Goal: Book appointment/travel/reservation

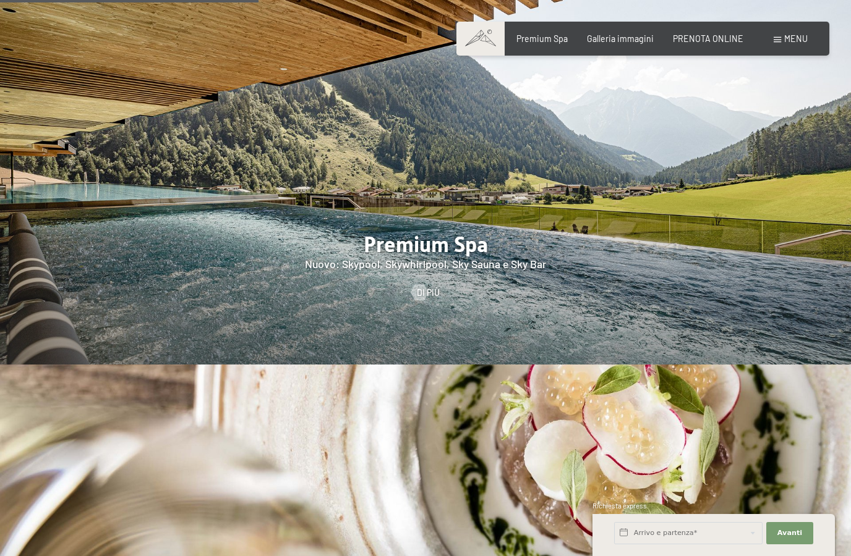
scroll to position [1517, 0]
click at [93, 192] on img at bounding box center [425, 183] width 851 height 364
click at [230, 227] on div at bounding box center [425, 182] width 851 height 364
click at [314, 275] on div at bounding box center [425, 182] width 851 height 364
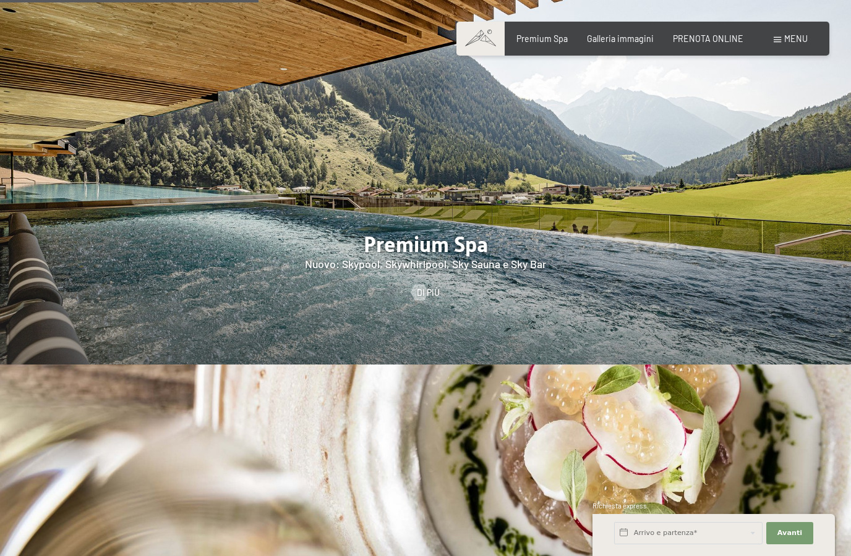
click at [415, 301] on div at bounding box center [419, 293] width 9 height 16
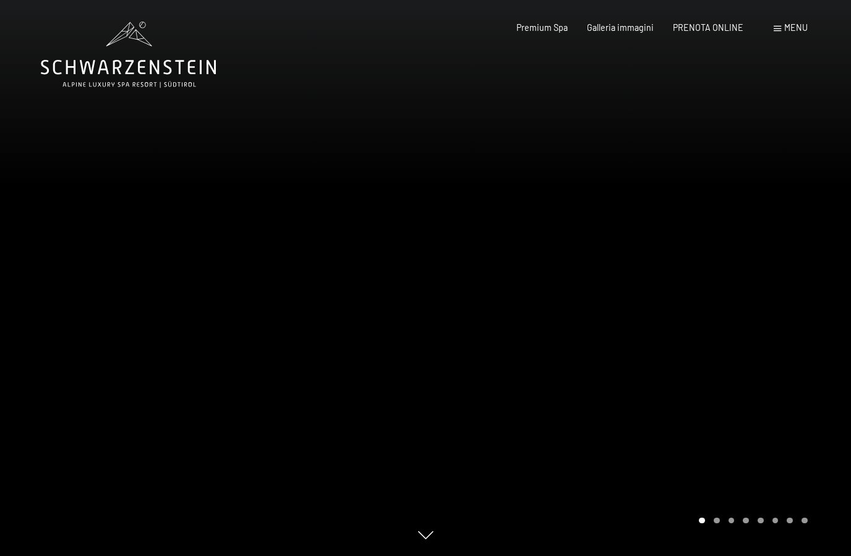
scroll to position [40, 0]
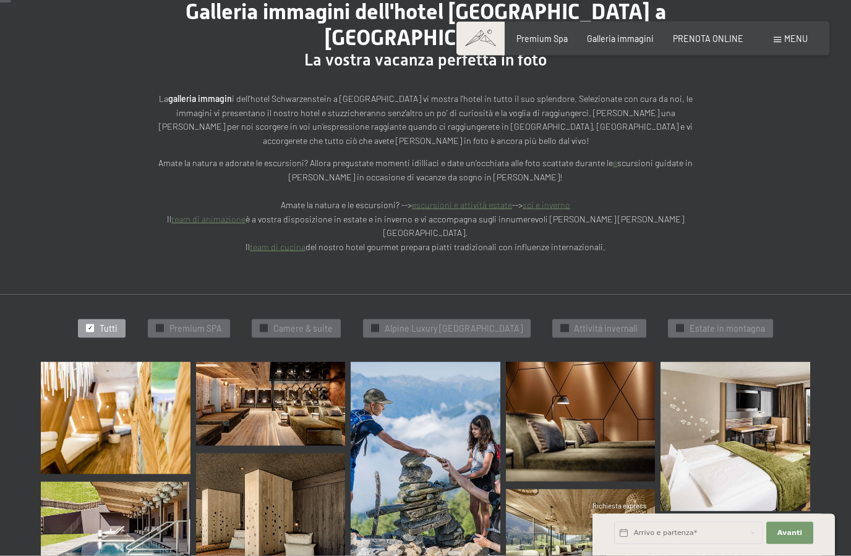
click at [74, 367] on img at bounding box center [116, 418] width 150 height 112
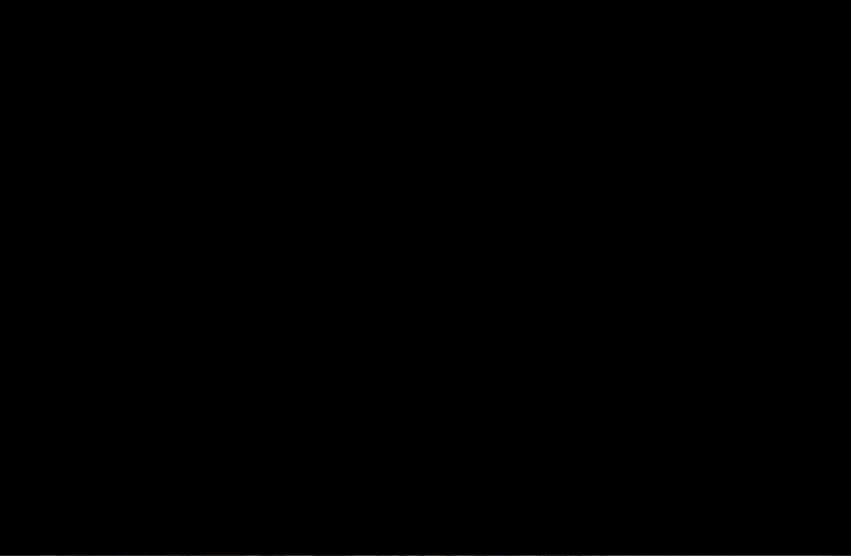
scroll to position [151, 0]
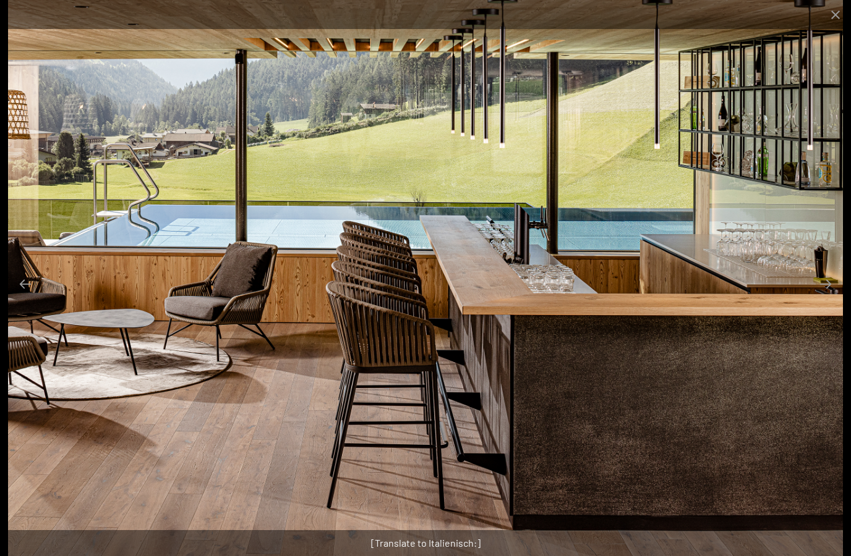
click at [846, 14] on button "Close gallery" at bounding box center [835, 14] width 31 height 29
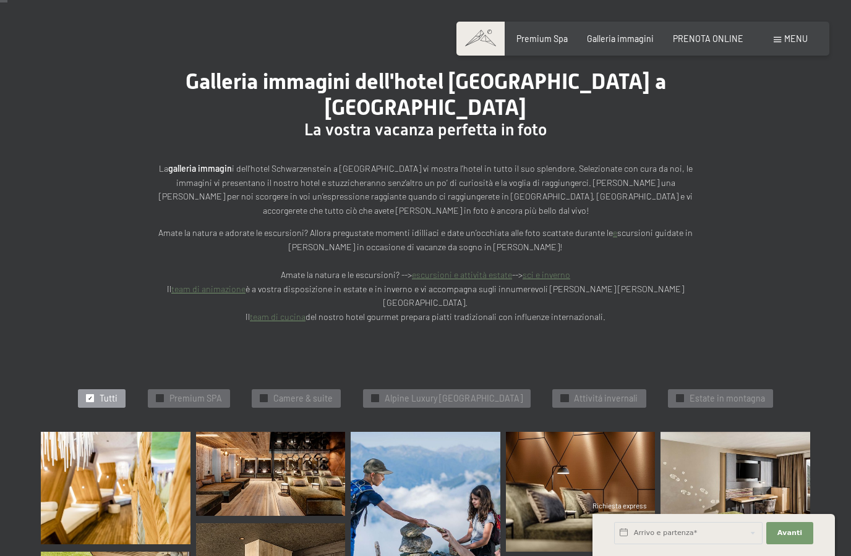
scroll to position [0, 0]
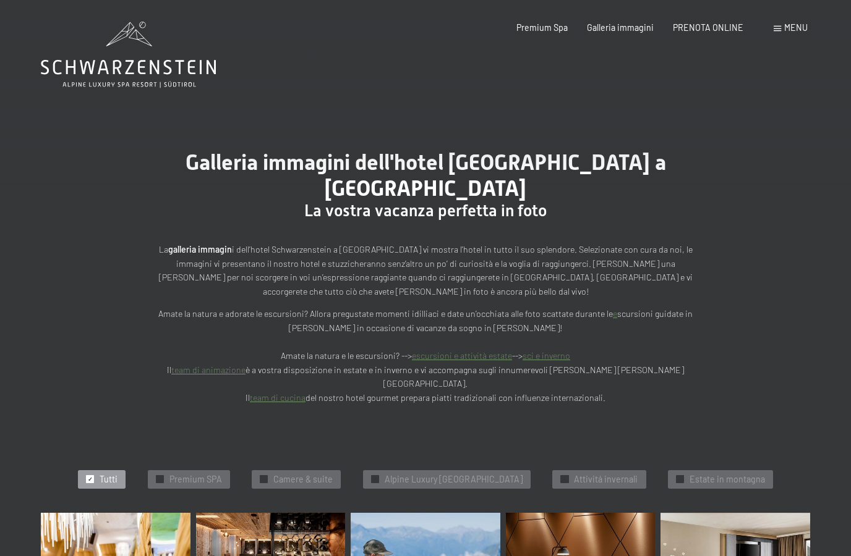
click at [726, 28] on span "PRENOTA ONLINE" at bounding box center [708, 27] width 70 height 11
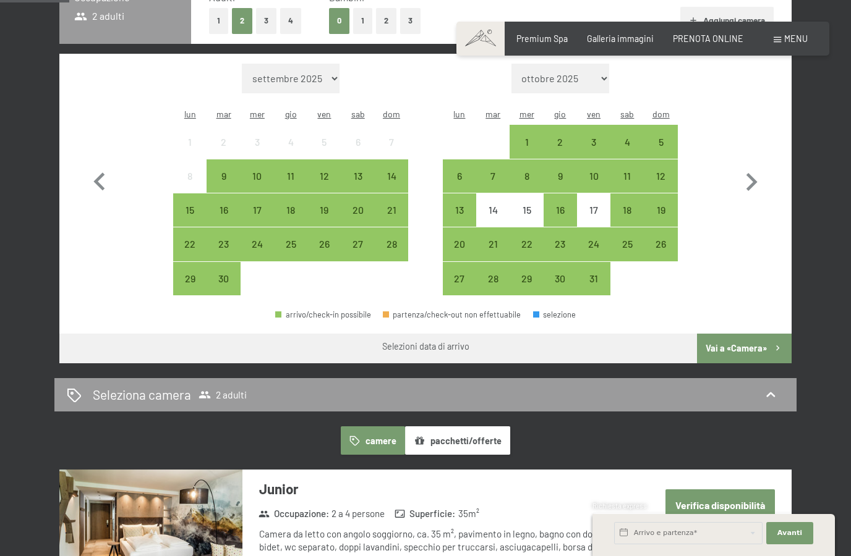
scroll to position [333, 0]
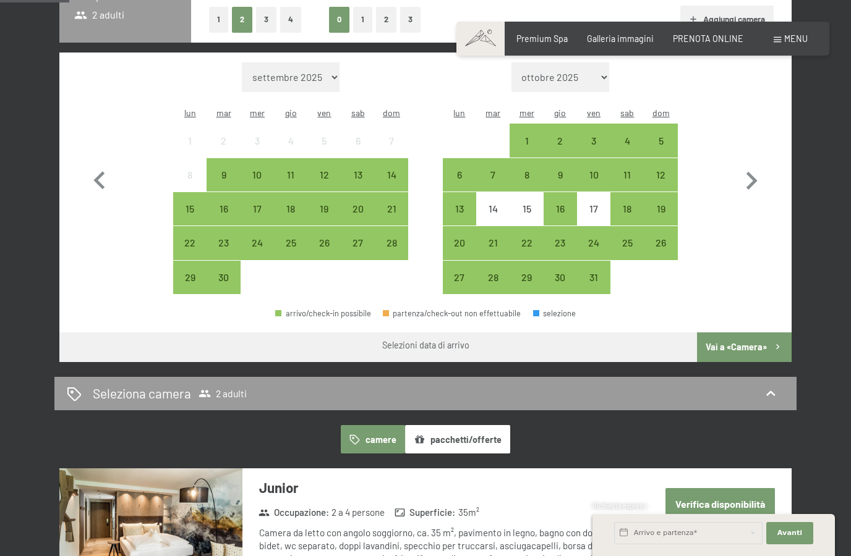
click at [743, 168] on icon "button" at bounding box center [751, 181] width 36 height 36
select select "2025-10-01"
select select "2025-11-01"
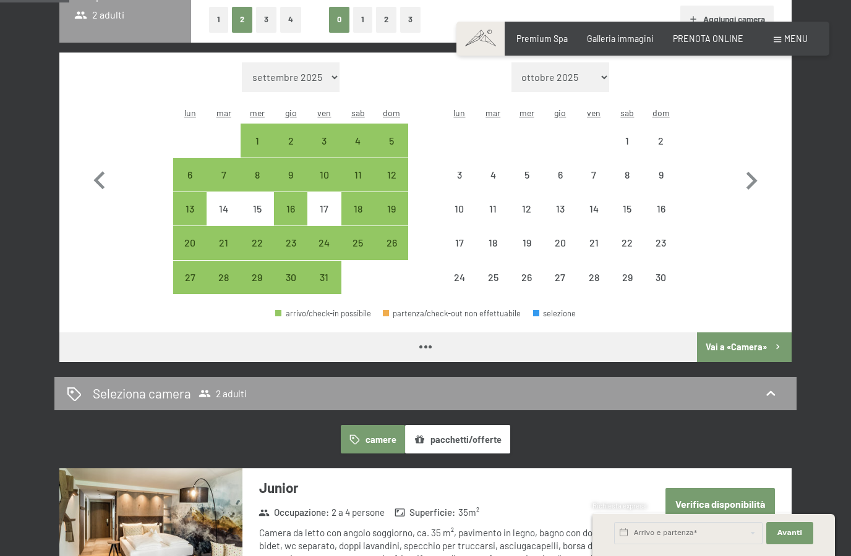
select select "2025-10-01"
select select "2025-11-01"
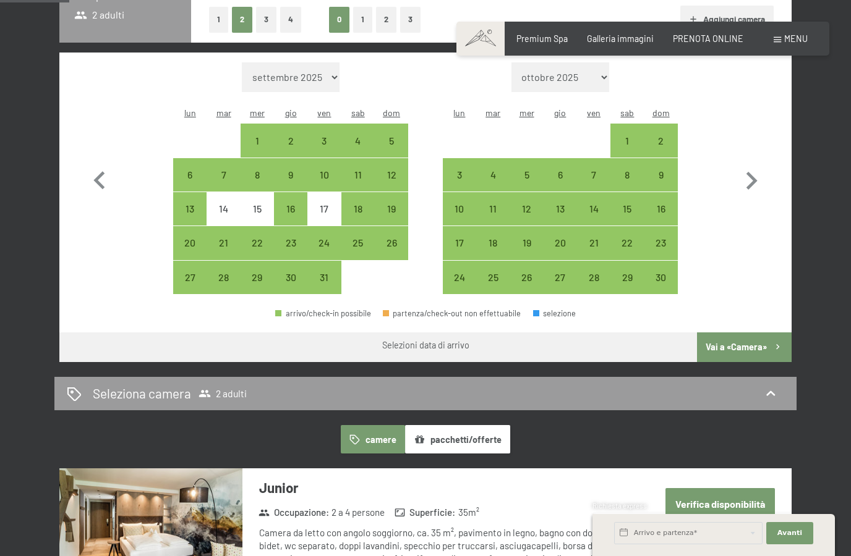
click at [231, 204] on div "14" at bounding box center [223, 219] width 31 height 31
select select "2025-10-01"
select select "2025-11-01"
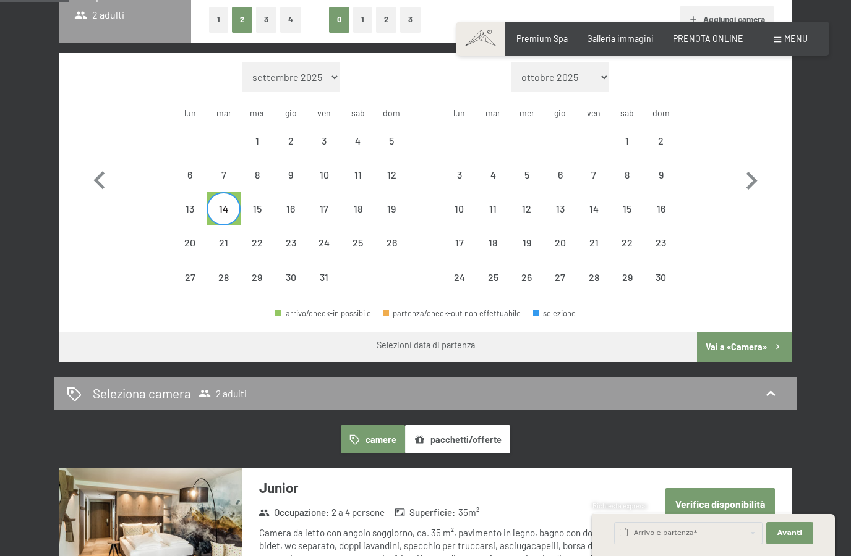
click at [252, 194] on div "15" at bounding box center [257, 209] width 31 height 31
select select "2025-10-01"
select select "2025-11-01"
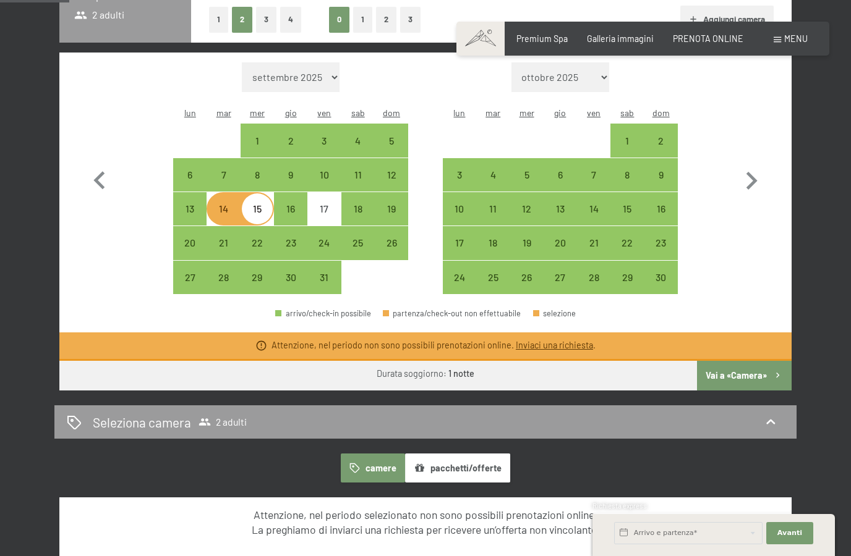
click at [443, 461] on button "pacchetti/offerte" at bounding box center [457, 468] width 105 height 28
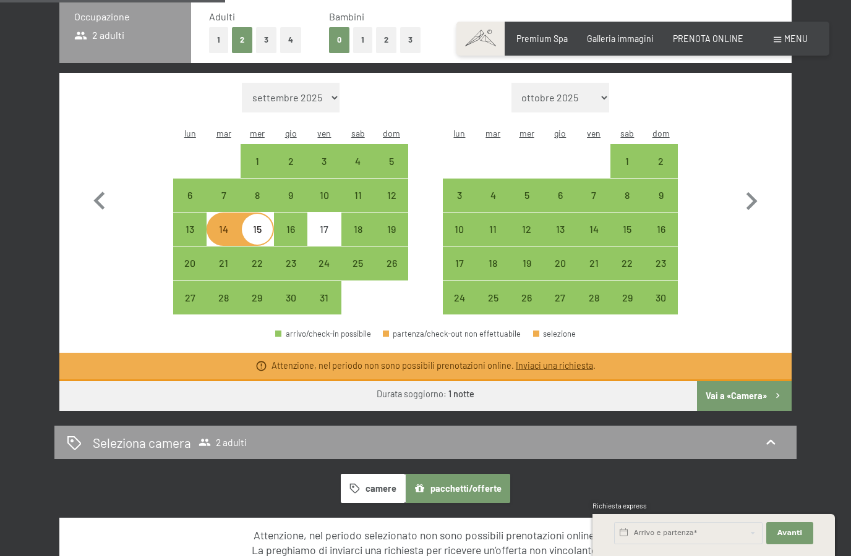
scroll to position [311, 0]
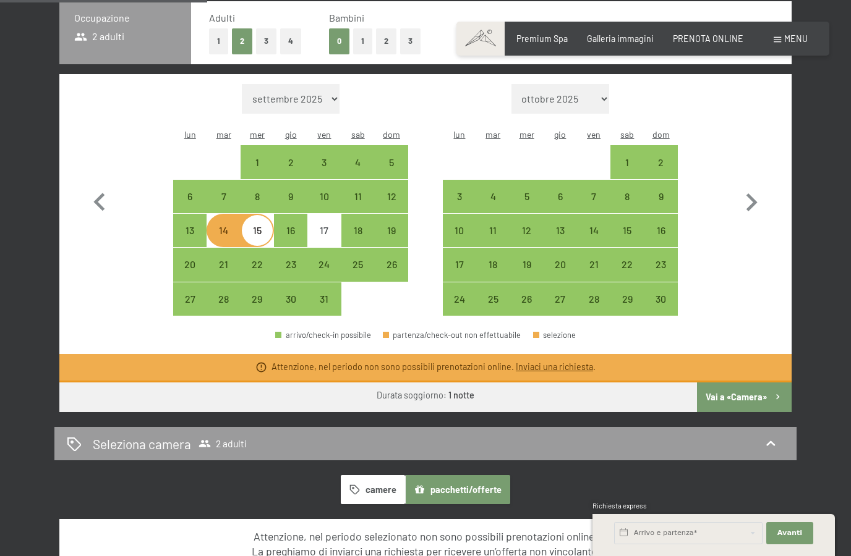
click at [750, 200] on icon "button" at bounding box center [751, 203] width 11 height 18
select select "2025-11-01"
select select "2025-12-01"
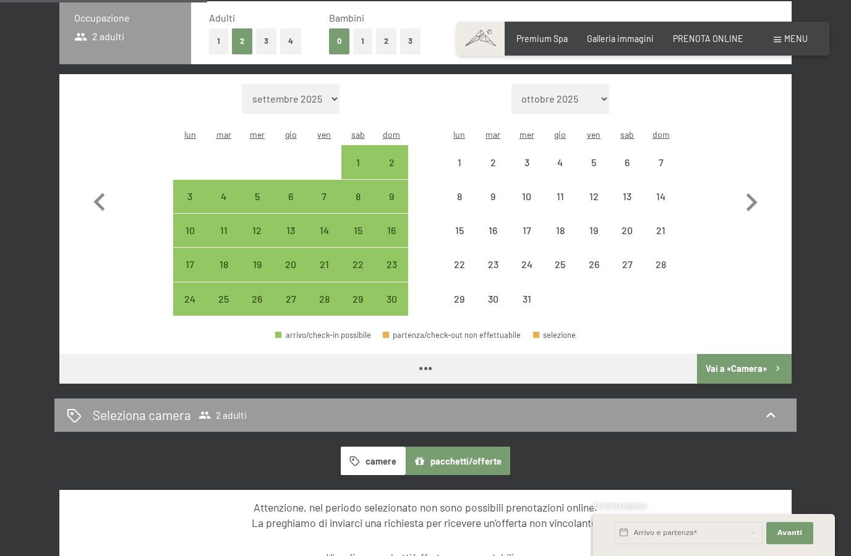
select select "2025-11-01"
select select "2025-12-01"
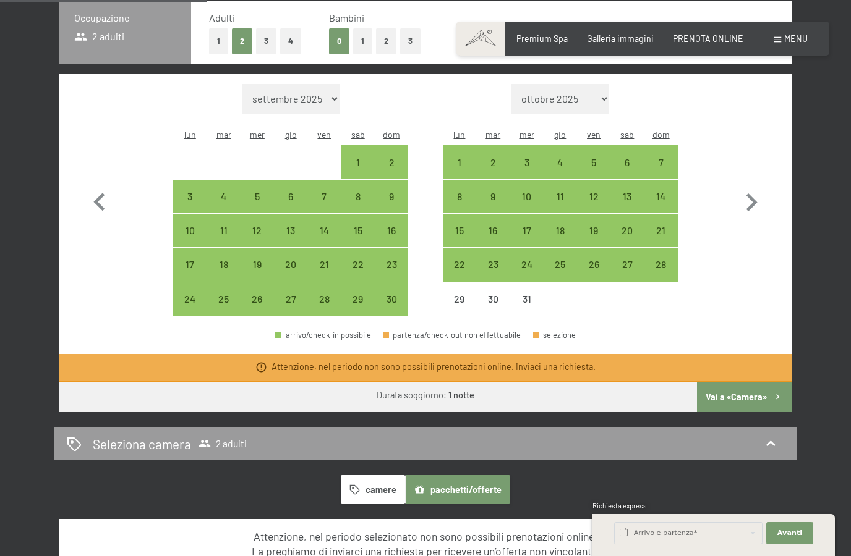
click at [747, 192] on icon "button" at bounding box center [751, 203] width 36 height 36
select select "2025-12-01"
select select "2026-01-01"
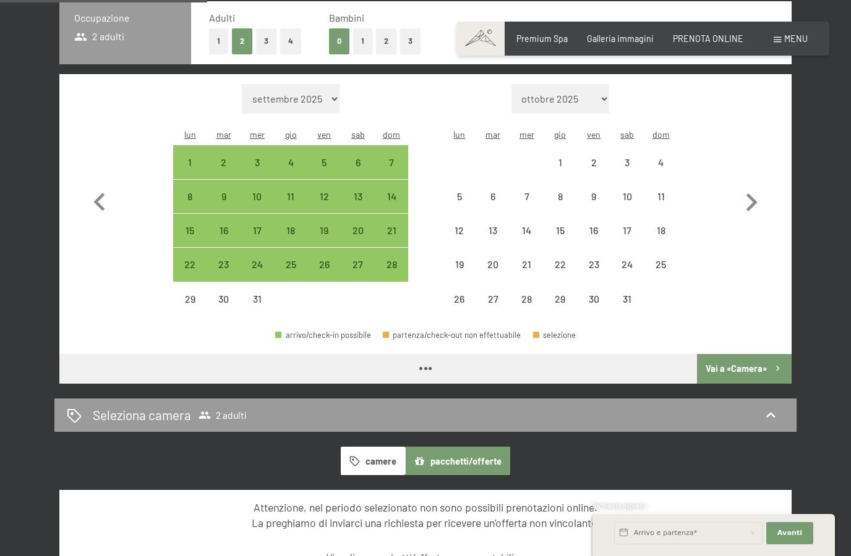
select select "2025-12-01"
select select "2026-01-01"
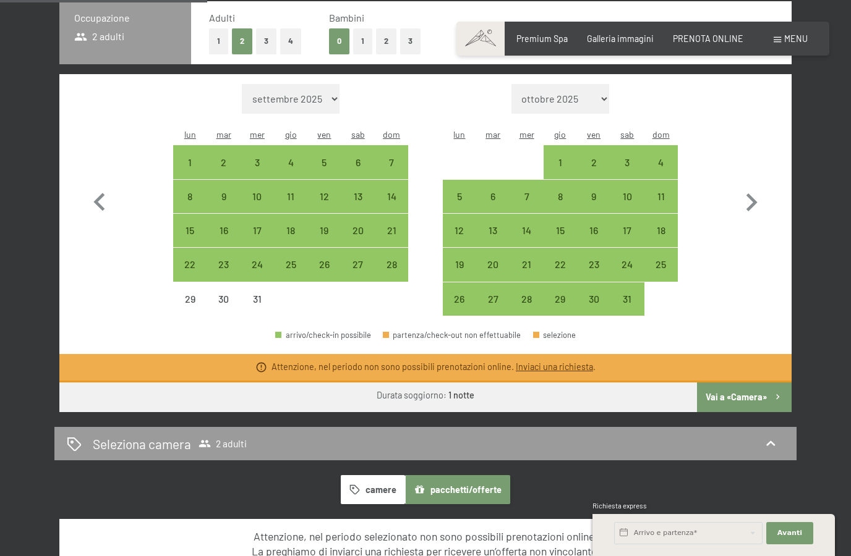
click at [98, 185] on icon "button" at bounding box center [100, 203] width 36 height 36
select select "2025-11-01"
select select "2025-12-01"
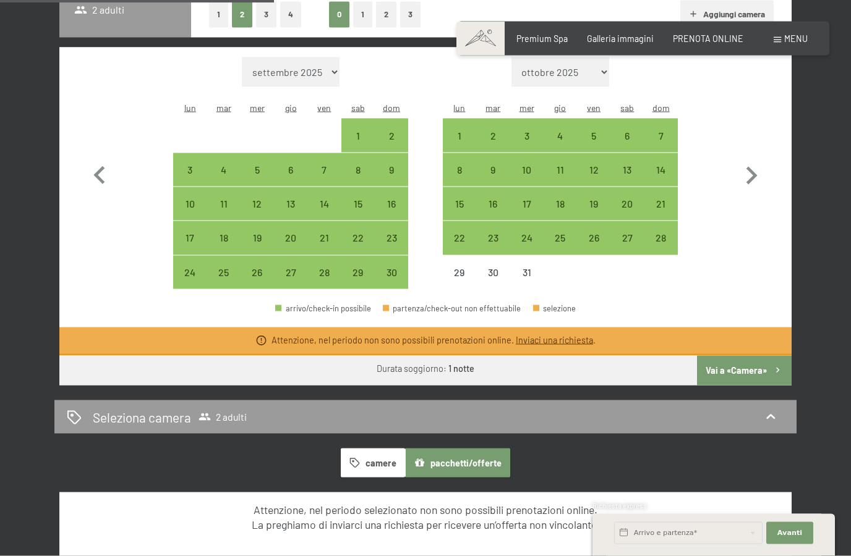
scroll to position [327, 0]
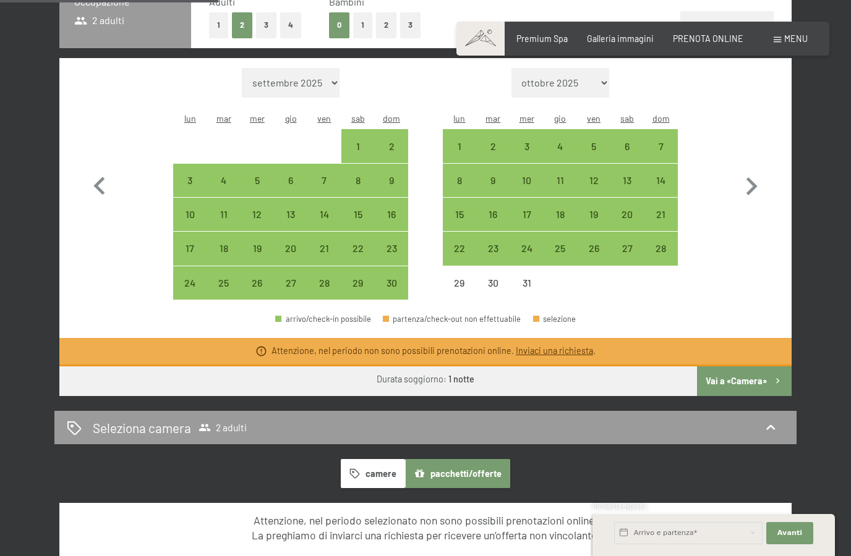
click at [101, 179] on icon "button" at bounding box center [100, 187] width 36 height 36
select select "2025-10-01"
select select "2025-11-01"
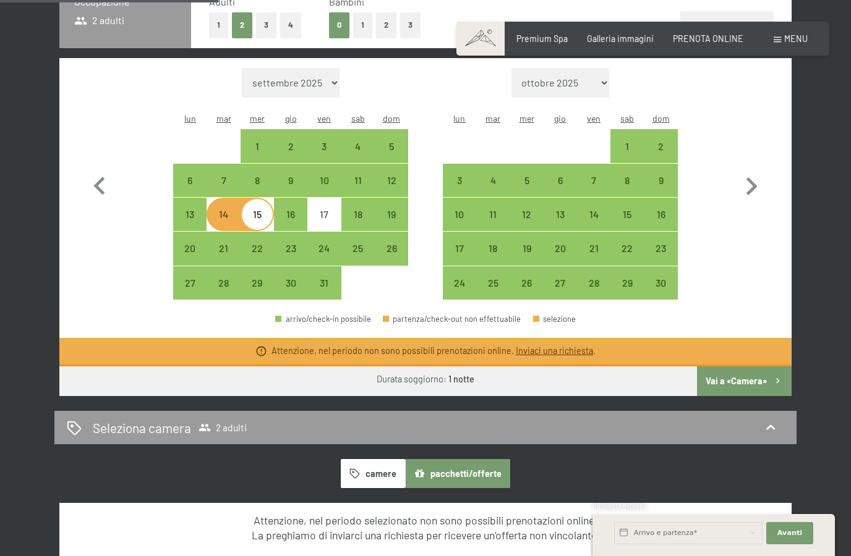
click at [101, 187] on icon "button" at bounding box center [100, 187] width 36 height 36
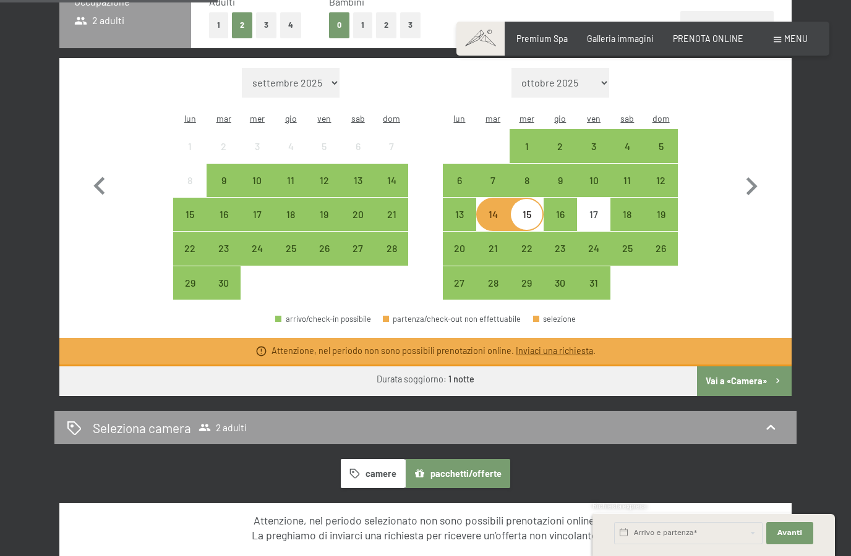
scroll to position [326, 0]
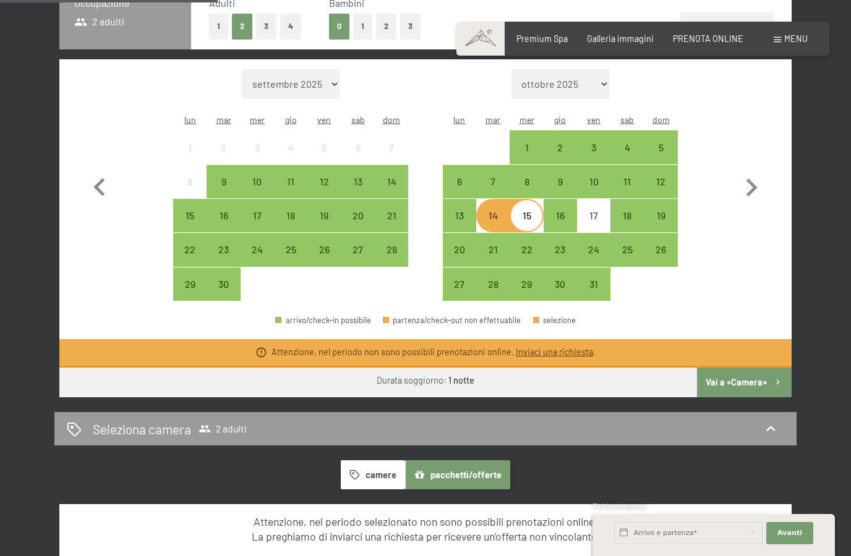
click at [755, 187] on icon "button" at bounding box center [751, 188] width 36 height 36
select select "2025-10-01"
select select "2025-11-01"
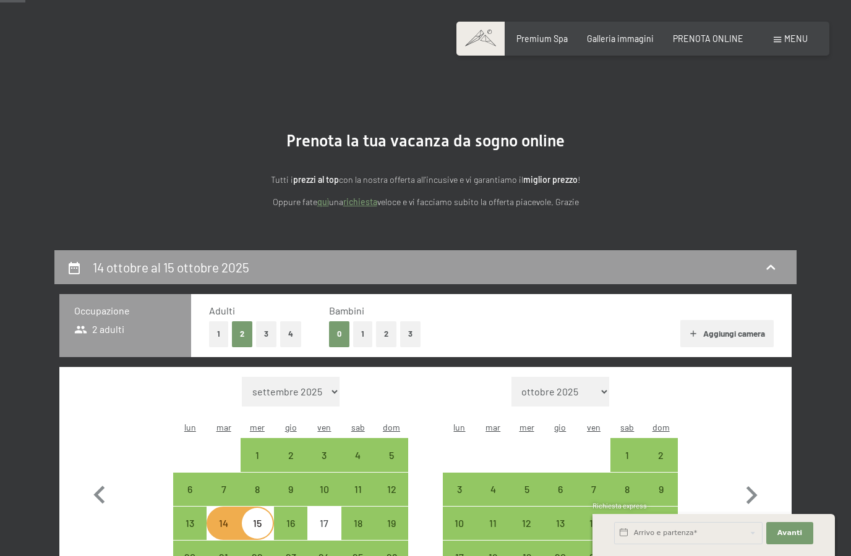
scroll to position [0, 0]
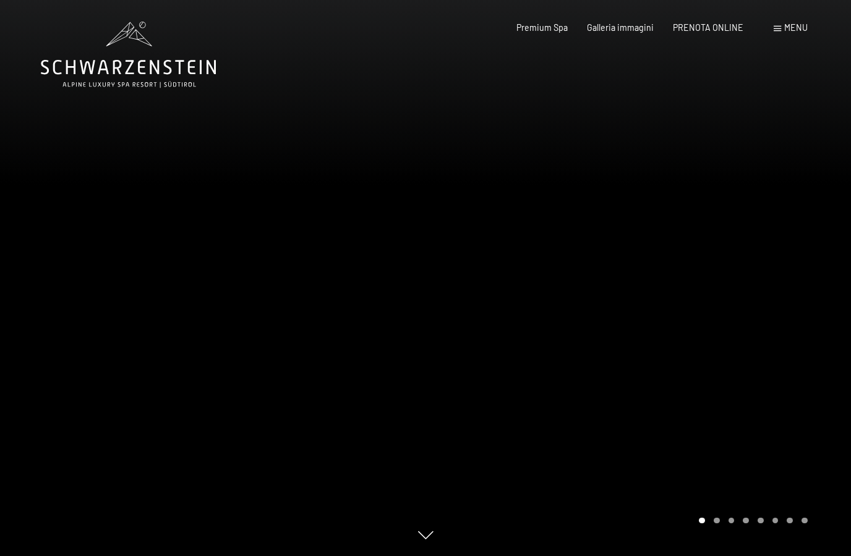
click at [546, 23] on span "Premium Spa" at bounding box center [541, 27] width 51 height 11
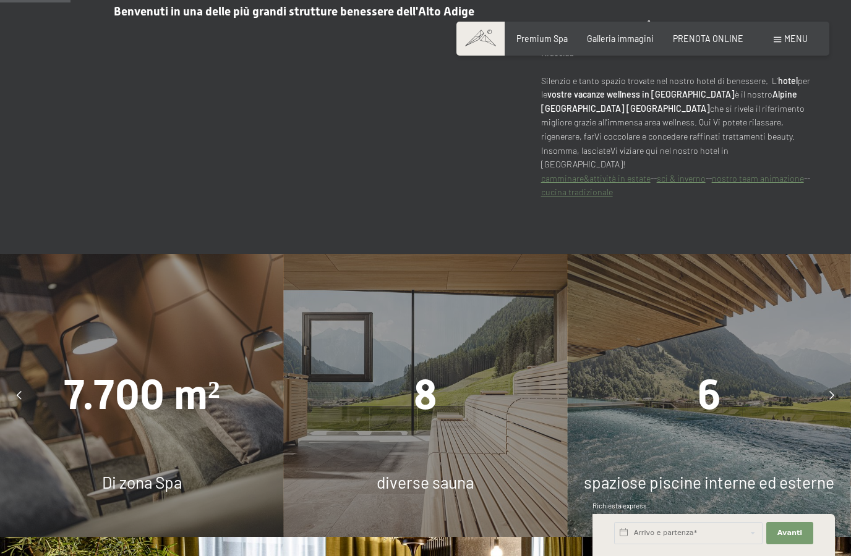
scroll to position [665, 0]
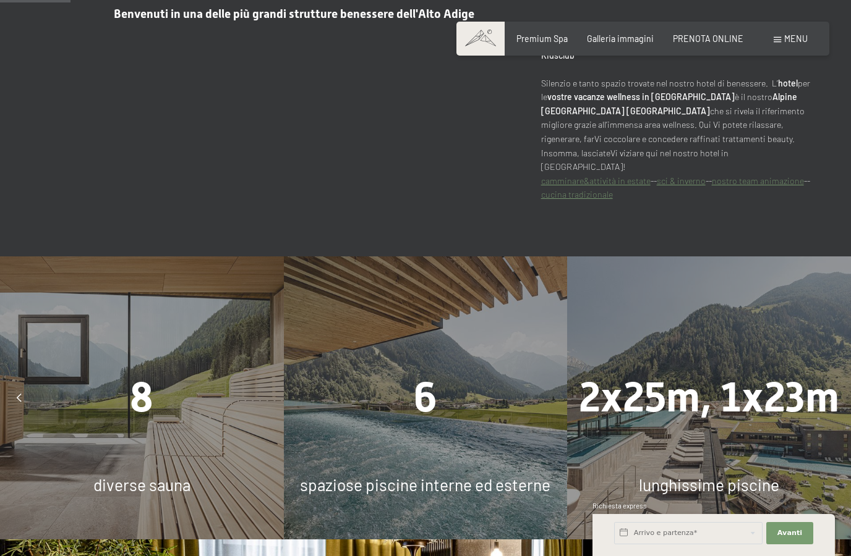
click at [613, 61] on strong "Grandissima SPA di 7.700 m² // 6 ampie piscine // 8 saune // 8 sale relax // ac…" at bounding box center [675, 41] width 268 height 38
click at [616, 61] on strong "Grandissima SPA di 7.700 m² // 6 ampie piscine // 8 saune // 8 sale relax // ac…" at bounding box center [675, 41] width 268 height 38
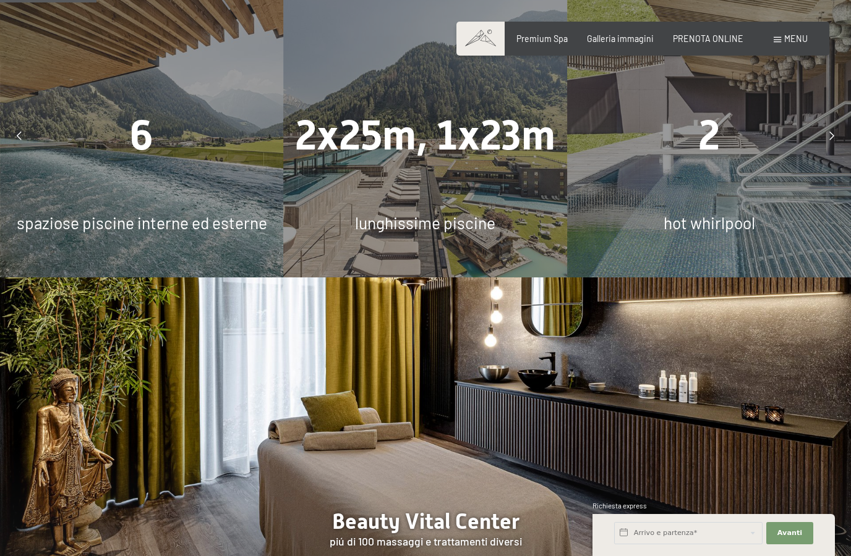
scroll to position [880, 0]
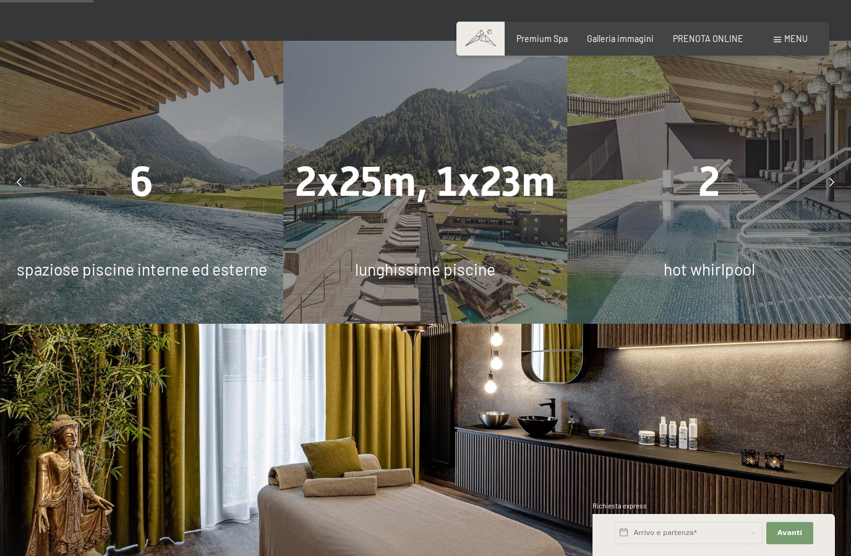
click at [746, 211] on div "2" at bounding box center [709, 182] width 284 height 58
click at [733, 202] on div "2" at bounding box center [709, 182] width 284 height 58
click at [753, 211] on div "2" at bounding box center [709, 182] width 284 height 58
click at [714, 206] on span "2" at bounding box center [709, 182] width 22 height 48
click at [820, 196] on div at bounding box center [831, 182] width 27 height 27
